Goal: Transaction & Acquisition: Download file/media

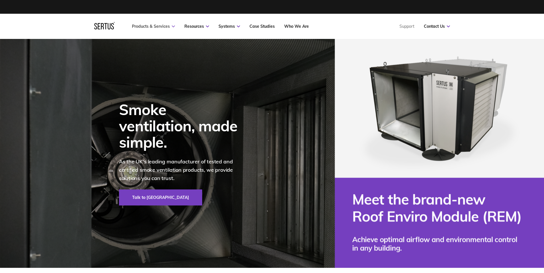
click at [150, 27] on link "Products & Services" at bounding box center [153, 26] width 43 height 5
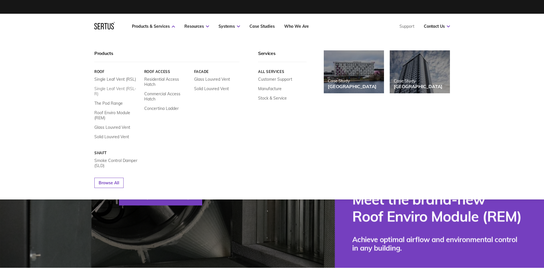
click at [124, 89] on link "Single Leaf Vent (RSL-R)" at bounding box center [117, 91] width 46 height 10
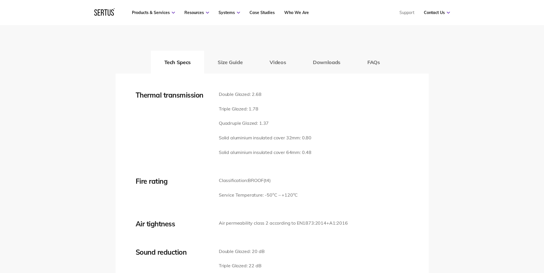
scroll to position [831, 0]
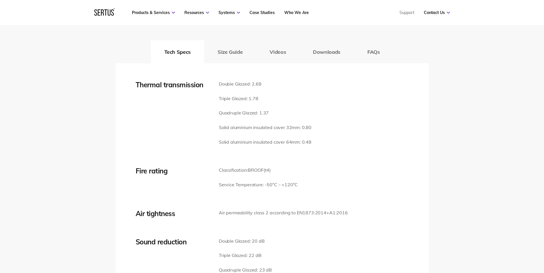
click at [327, 52] on button "Downloads" at bounding box center [326, 51] width 54 height 23
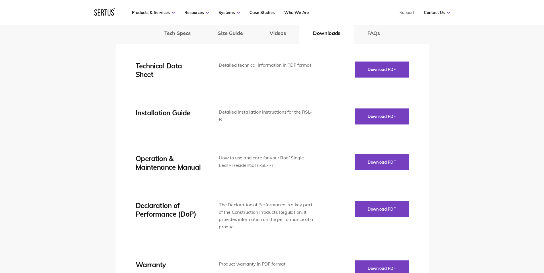
scroll to position [860, 0]
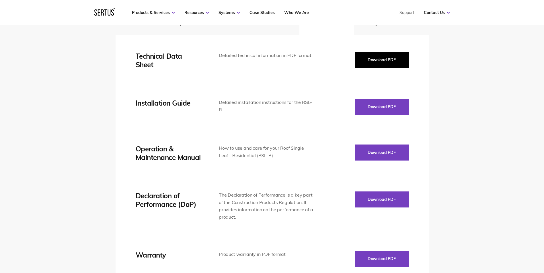
click at [371, 56] on button "Download PDF" at bounding box center [381, 60] width 54 height 16
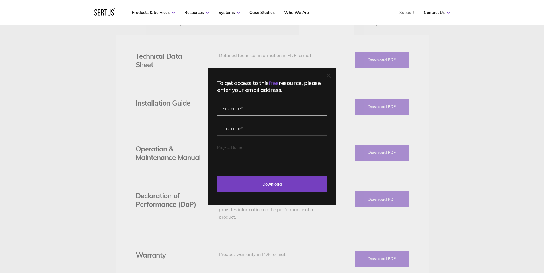
click at [244, 107] on input "text" at bounding box center [272, 109] width 110 height 14
type input "Lais"
type input "Braga"
click at [249, 156] on input "Project Name" at bounding box center [272, 159] width 110 height 14
click at [267, 187] on input "Download" at bounding box center [272, 185] width 110 height 16
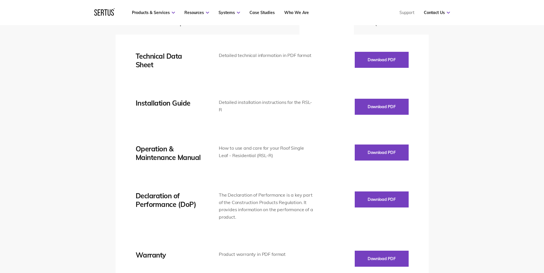
click at [464, 92] on div "Tech Specs Size Guide Videos Downloads FAQs Thermal transmission Double Glazed:…" at bounding box center [272, 166] width 544 height 381
click at [458, 98] on div "Tech Specs Size Guide Videos Downloads FAQs Thermal transmission Double Glazed:…" at bounding box center [272, 166] width 544 height 381
